Goal: Task Accomplishment & Management: Use online tool/utility

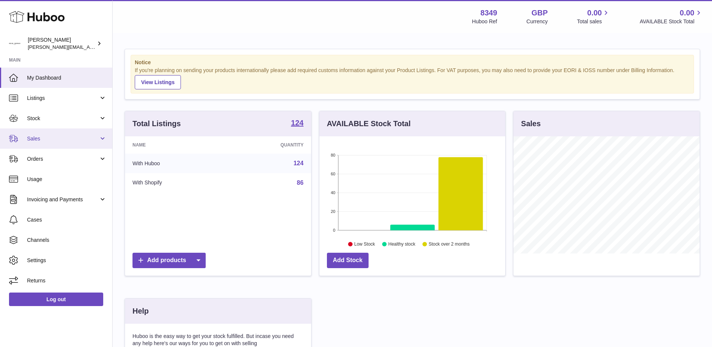
scroll to position [117, 186]
click at [32, 136] on span "Sales" at bounding box center [63, 138] width 72 height 7
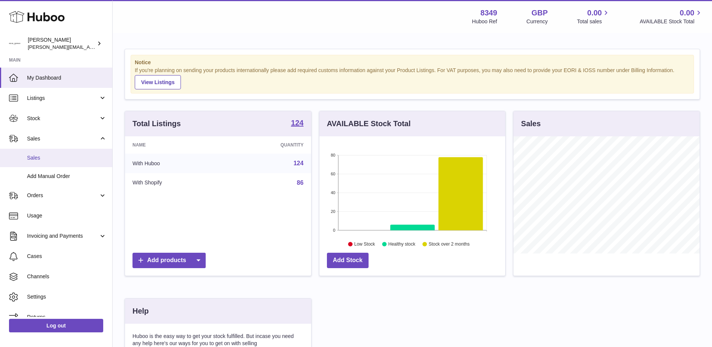
click at [37, 159] on span "Sales" at bounding box center [67, 157] width 80 height 7
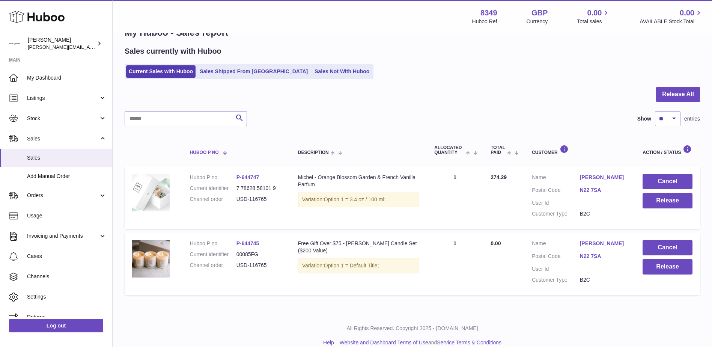
scroll to position [33, 0]
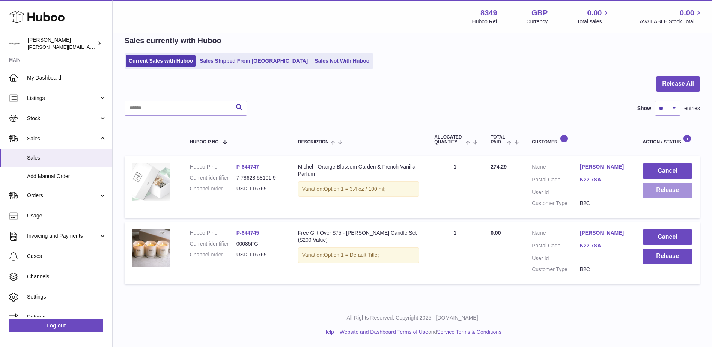
click at [667, 193] on button "Release" at bounding box center [668, 190] width 50 height 15
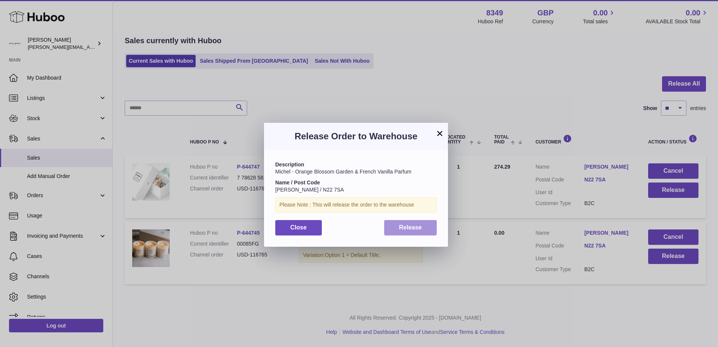
click at [421, 227] on span "Release" at bounding box center [410, 227] width 23 height 6
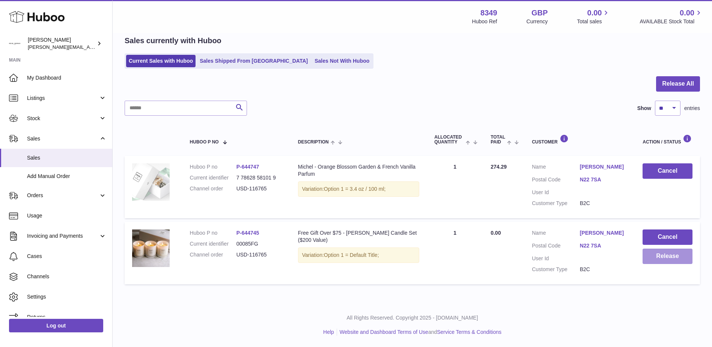
click at [657, 256] on button "Release" at bounding box center [668, 256] width 50 height 15
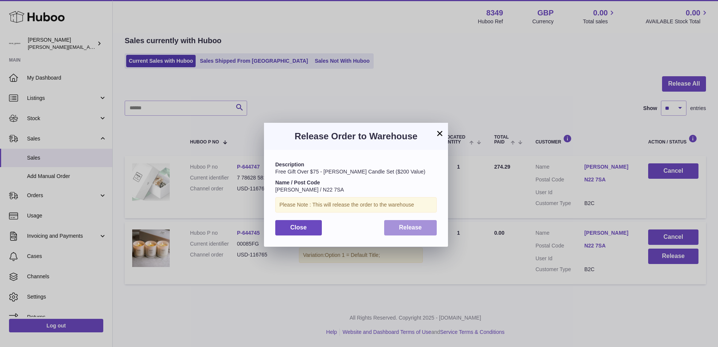
click at [391, 227] on button "Release" at bounding box center [410, 227] width 53 height 15
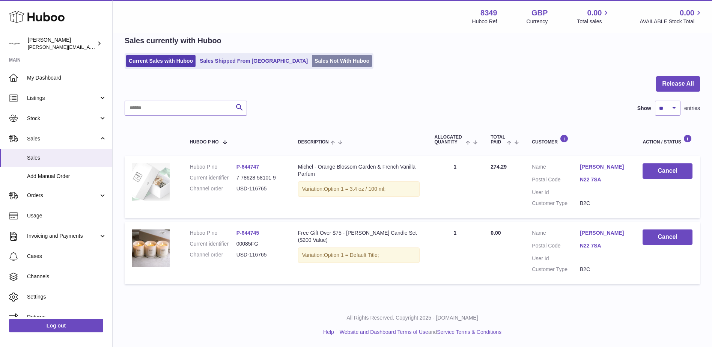
click at [312, 60] on link "Sales Not With Huboo" at bounding box center [342, 61] width 60 height 12
